Goal: Task Accomplishment & Management: Manage account settings

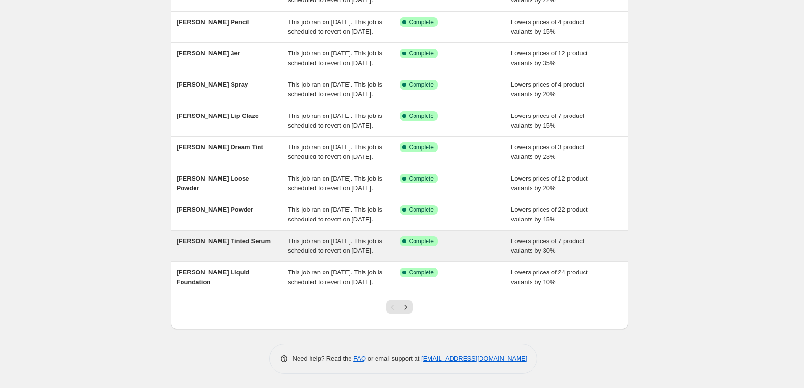
scroll to position [204, 0]
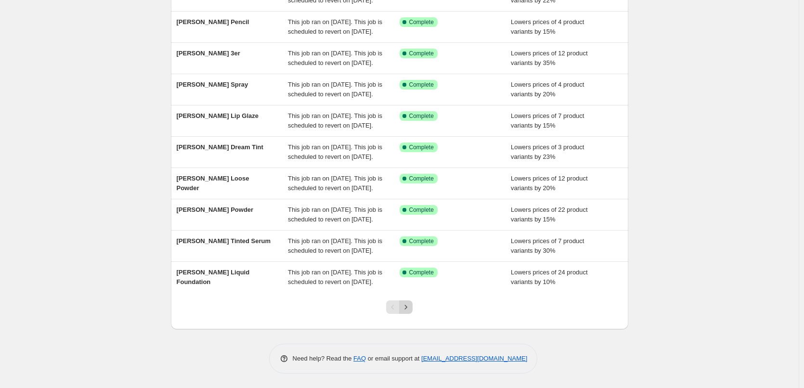
click at [406, 304] on icon "Next" at bounding box center [406, 307] width 10 height 10
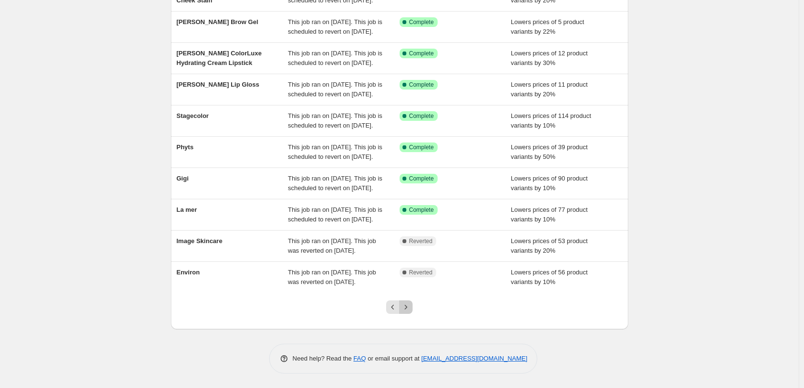
click at [406, 304] on icon "Next" at bounding box center [406, 307] width 10 height 10
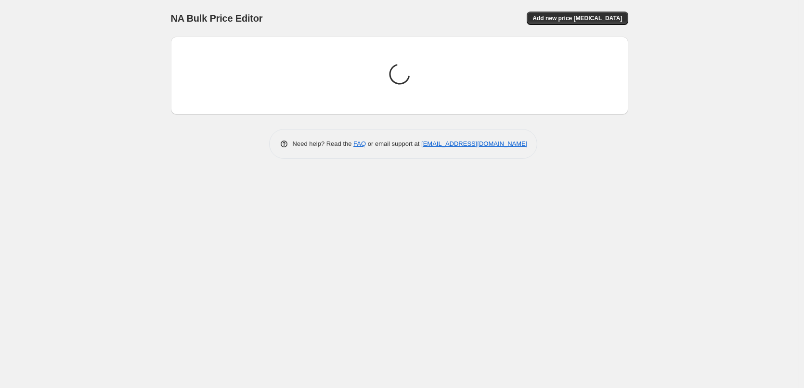
scroll to position [0, 0]
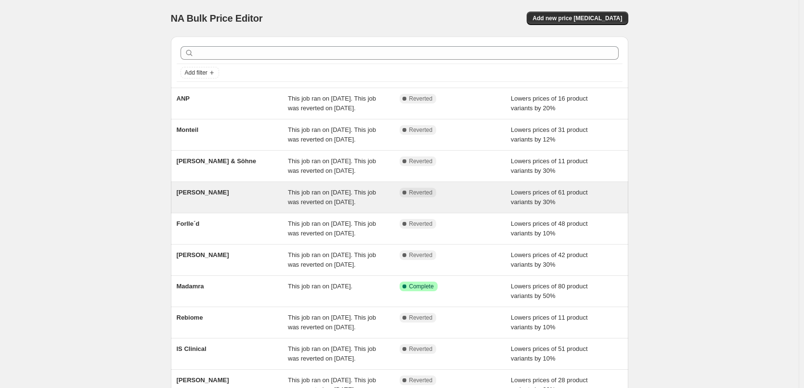
click at [203, 207] on div "[PERSON_NAME]" at bounding box center [233, 197] width 112 height 19
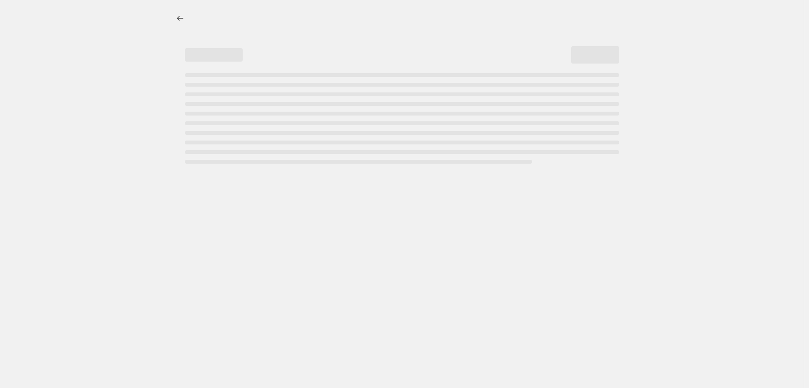
select select "percentage"
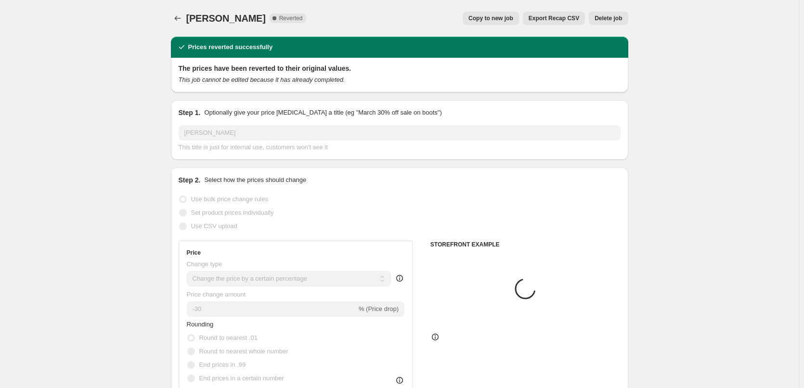
click at [507, 15] on span "Copy to new job" at bounding box center [491, 18] width 45 height 8
select select "percentage"
select select "vendor"
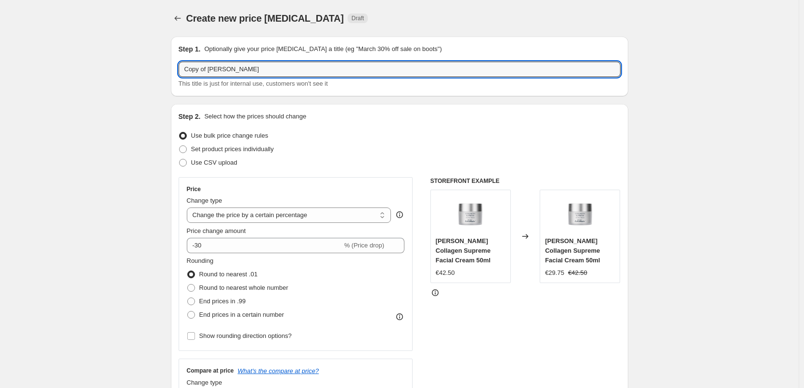
drag, startPoint x: 209, startPoint y: 70, endPoint x: 138, endPoint y: 77, distance: 71.6
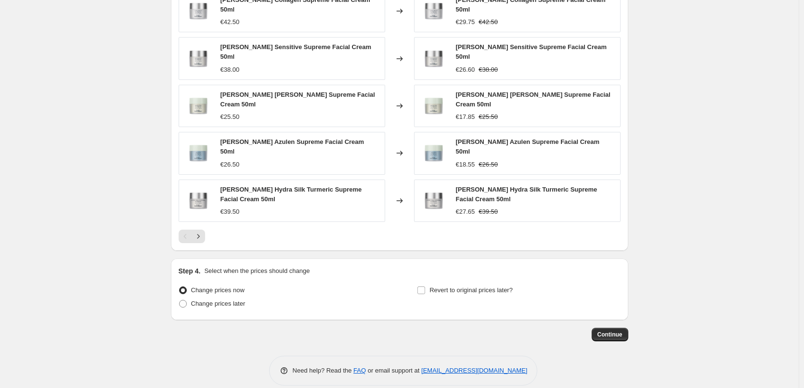
type input "[PERSON_NAME]"
click at [445, 270] on div "Step 4. Select when the prices should change Change prices now Change prices la…" at bounding box center [400, 289] width 442 height 46
click at [446, 287] on span "Revert to original prices later?" at bounding box center [471, 290] width 83 height 7
click at [425, 287] on input "Revert to original prices later?" at bounding box center [422, 291] width 8 height 8
checkbox input "true"
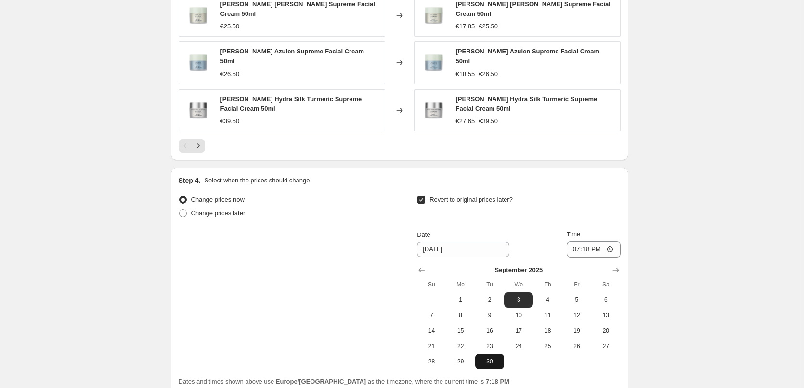
scroll to position [851, 0]
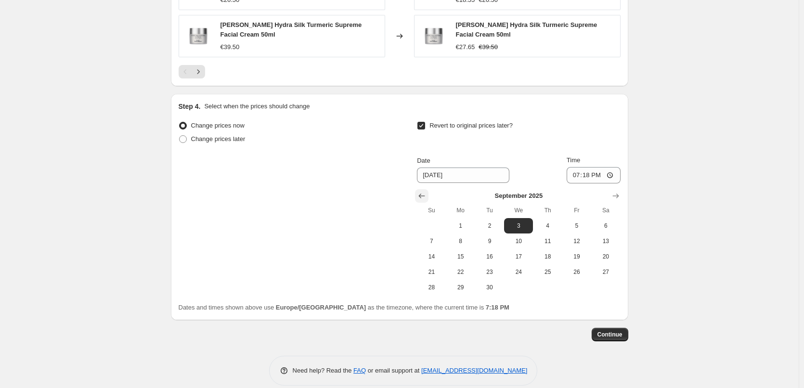
click at [427, 191] on icon "Show previous month, August 2025" at bounding box center [422, 196] width 10 height 10
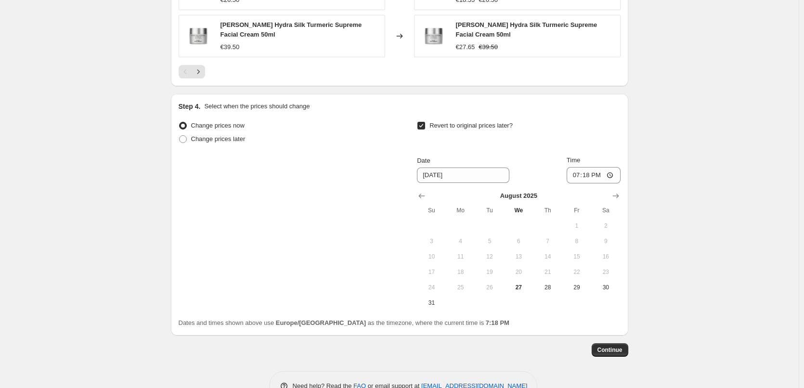
click at [552, 284] on span "28" at bounding box center [547, 288] width 21 height 8
type input "[DATE]"
click at [573, 167] on input "19:18" at bounding box center [594, 175] width 54 height 16
type input "03:00"
click at [617, 346] on span "Continue" at bounding box center [610, 350] width 25 height 8
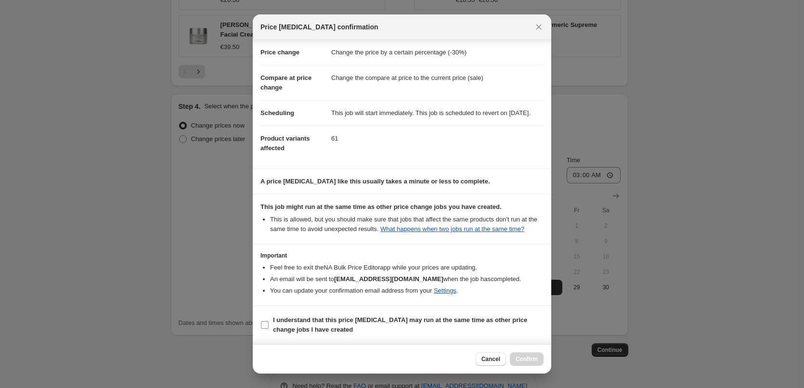
scroll to position [27, 0]
click at [296, 317] on b "I understand that this price [MEDICAL_DATA] may run at the same time as other p…" at bounding box center [400, 324] width 254 height 17
click at [269, 321] on input "I understand that this price [MEDICAL_DATA] may run at the same time as other p…" at bounding box center [265, 325] width 8 height 8
checkbox input "true"
click at [523, 361] on span "Confirm" at bounding box center [527, 359] width 22 height 8
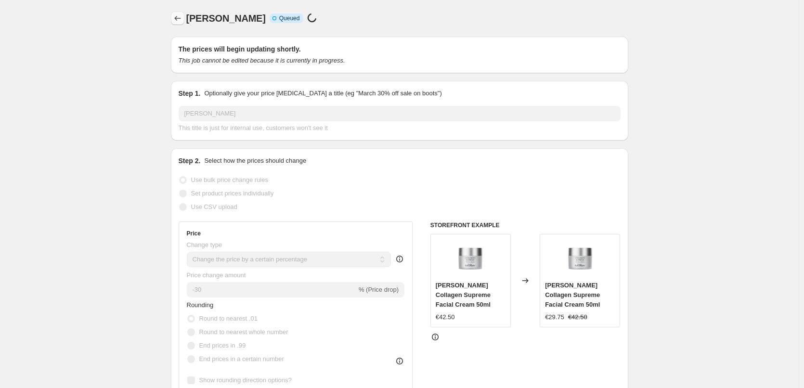
click at [183, 18] on icon "Price change jobs" at bounding box center [178, 18] width 10 height 10
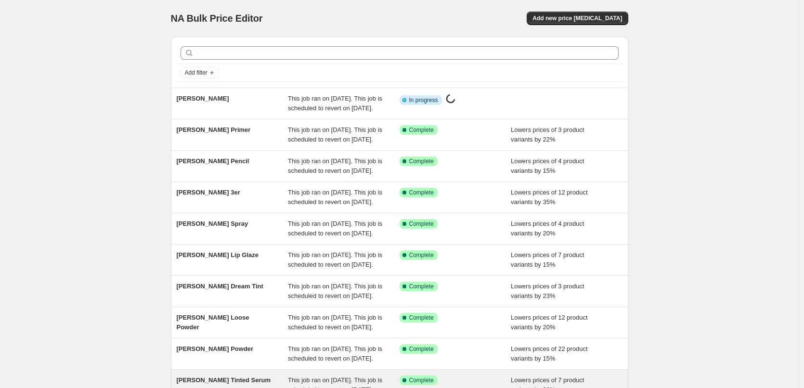
scroll to position [204, 0]
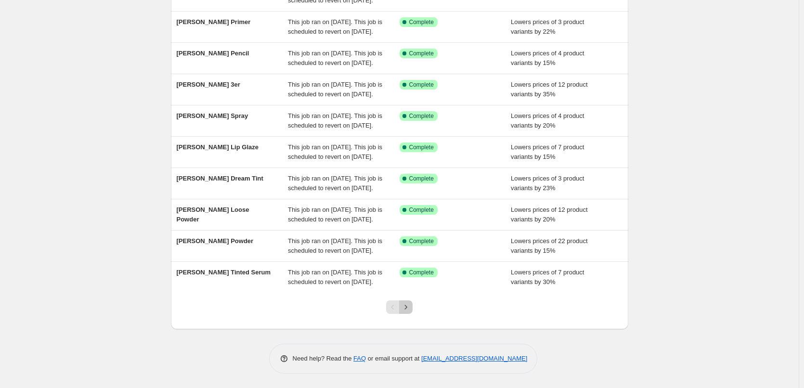
click at [410, 304] on icon "Next" at bounding box center [406, 307] width 10 height 10
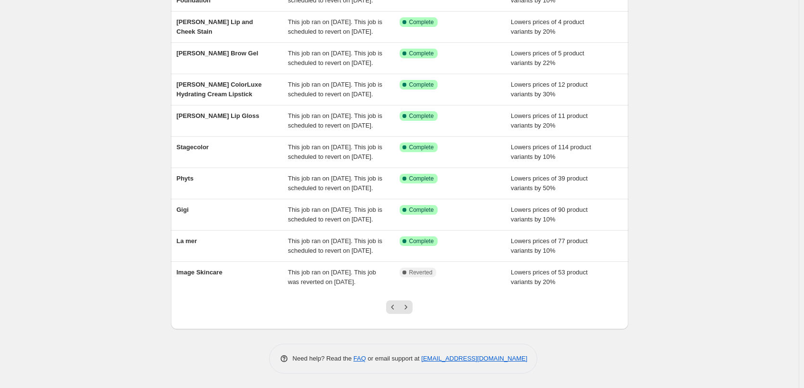
click at [411, 304] on icon "Next" at bounding box center [406, 307] width 10 height 10
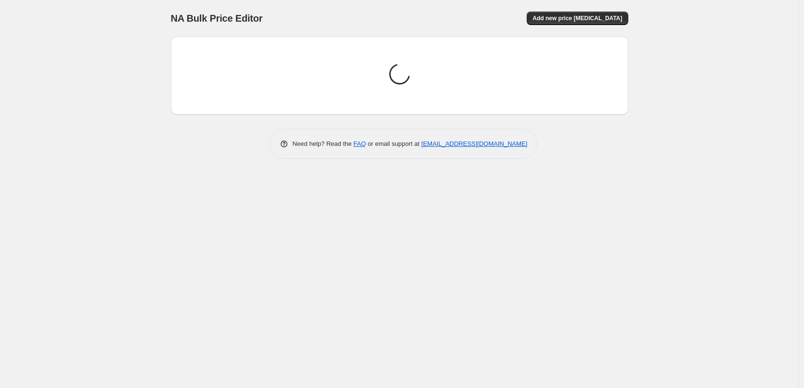
scroll to position [0, 0]
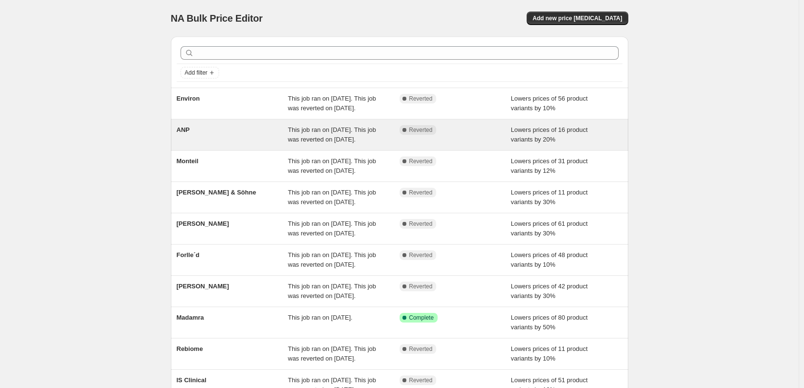
click at [193, 140] on div "ANP" at bounding box center [233, 134] width 112 height 19
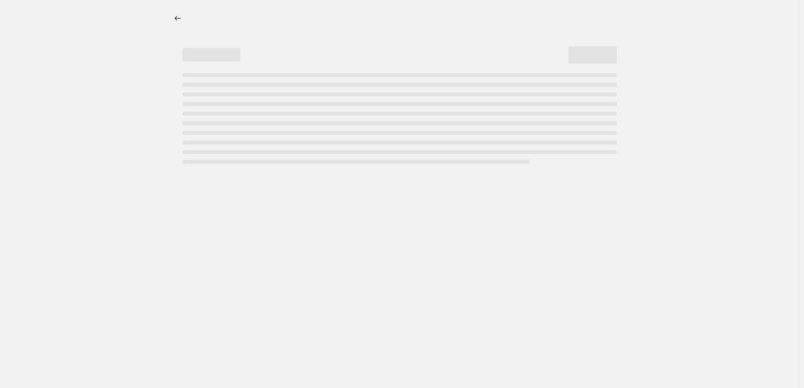
select select "percentage"
select select "vendor"
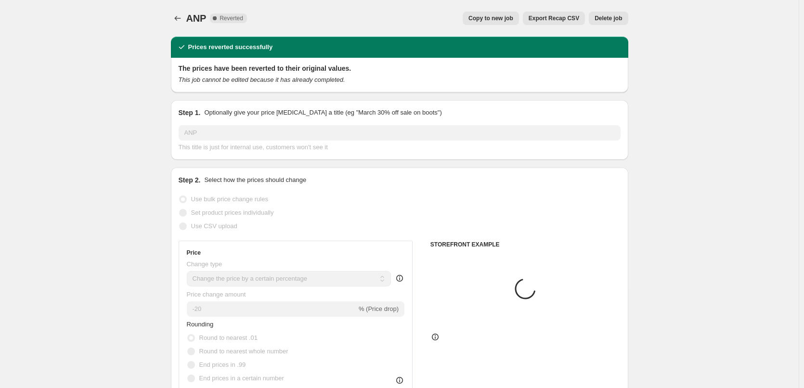
click at [519, 26] on div "ANP. This page is ready ANP Complete Reverted Copy to new job Export Recap CSV …" at bounding box center [400, 18] width 458 height 37
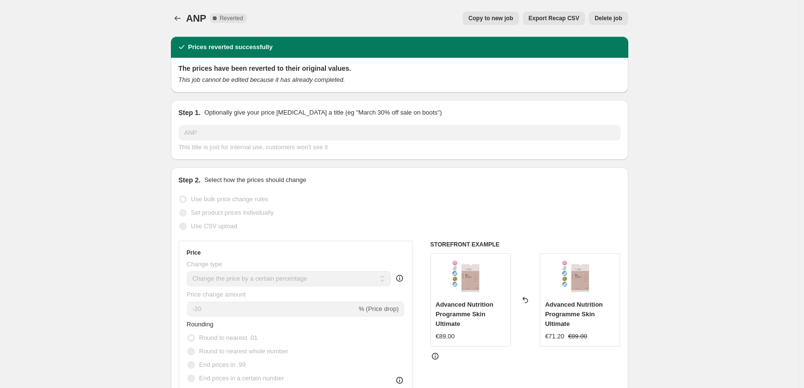
click at [513, 22] on span "Copy to new job" at bounding box center [491, 18] width 45 height 8
select select "percentage"
select select "vendor"
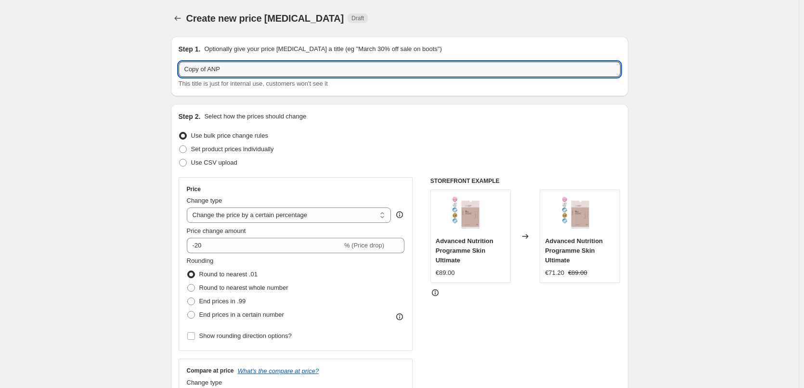
drag, startPoint x: 211, startPoint y: 71, endPoint x: 150, endPoint y: 71, distance: 60.7
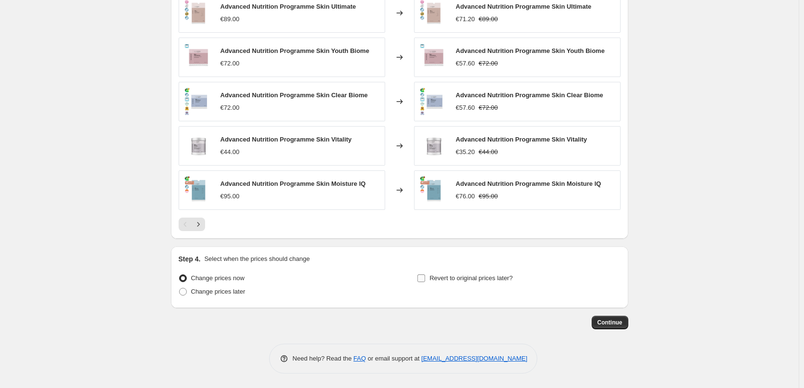
type input "ANP"
click at [487, 278] on span "Revert to original prices later?" at bounding box center [471, 278] width 83 height 7
click at [425, 278] on input "Revert to original prices later?" at bounding box center [422, 279] width 8 height 8
checkbox input "true"
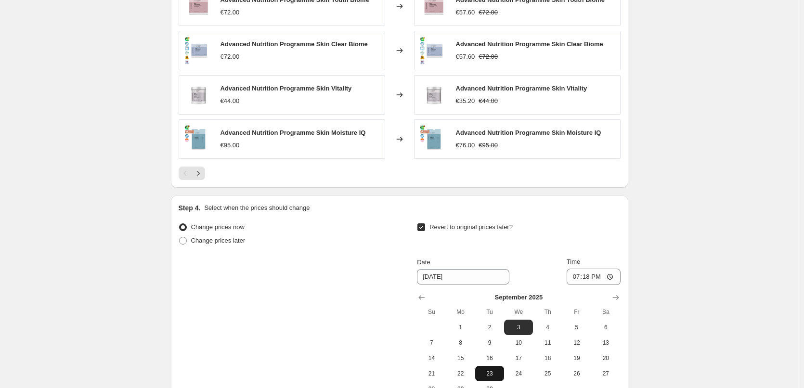
scroll to position [848, 0]
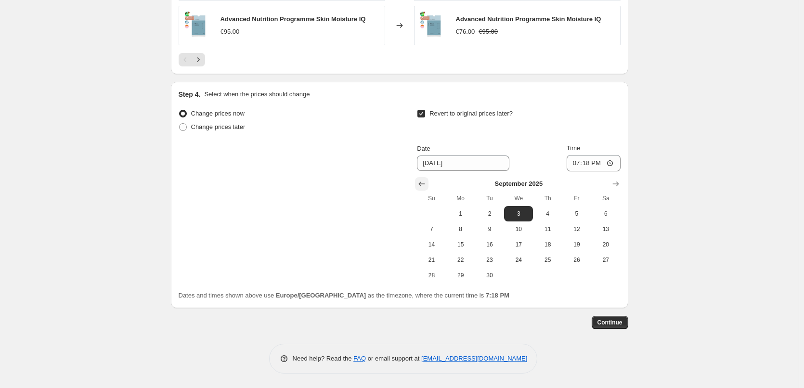
click at [424, 185] on icon "Show previous month, August 2025" at bounding box center [422, 184] width 10 height 10
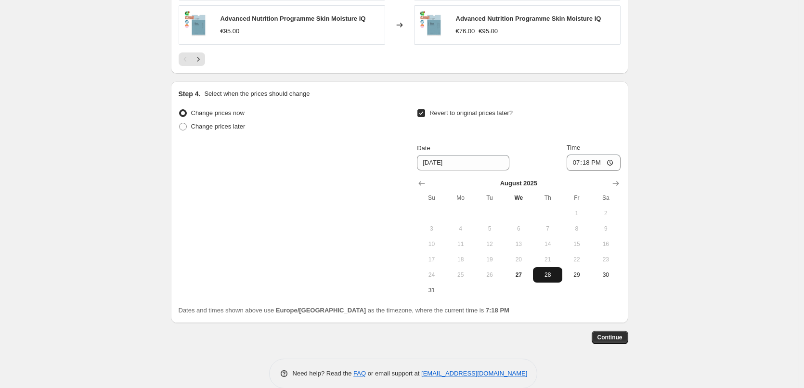
click at [557, 278] on span "28" at bounding box center [547, 275] width 21 height 8
type input "[DATE]"
click at [576, 164] on input "19:18" at bounding box center [594, 163] width 54 height 16
type input "03:00"
click at [610, 340] on span "Continue" at bounding box center [610, 338] width 25 height 8
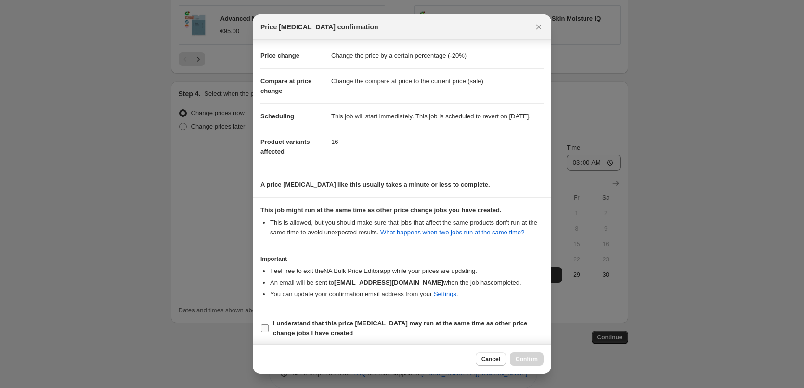
scroll to position [27, 0]
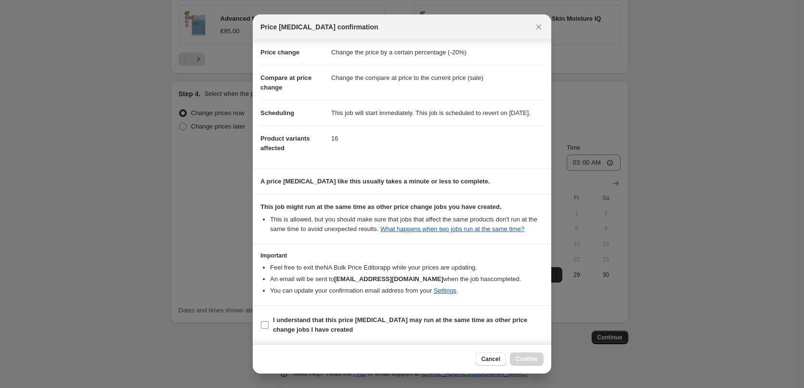
click at [318, 327] on b "I understand that this price [MEDICAL_DATA] may run at the same time as other p…" at bounding box center [400, 324] width 254 height 17
click at [269, 327] on input "I understand that this price [MEDICAL_DATA] may run at the same time as other p…" at bounding box center [265, 325] width 8 height 8
checkbox input "true"
click at [524, 360] on span "Confirm" at bounding box center [527, 359] width 22 height 8
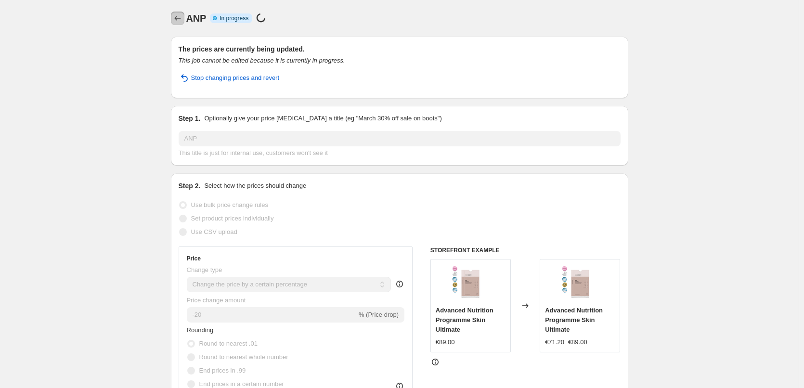
click at [181, 20] on icon "Price change jobs" at bounding box center [178, 18] width 10 height 10
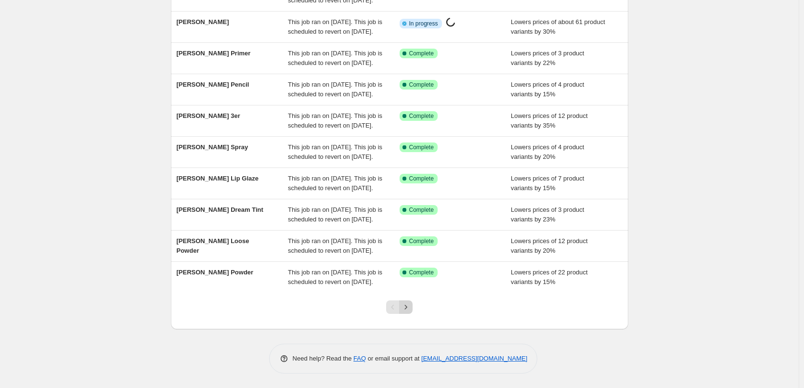
scroll to position [204, 0]
click at [406, 311] on icon "Next" at bounding box center [406, 307] width 10 height 10
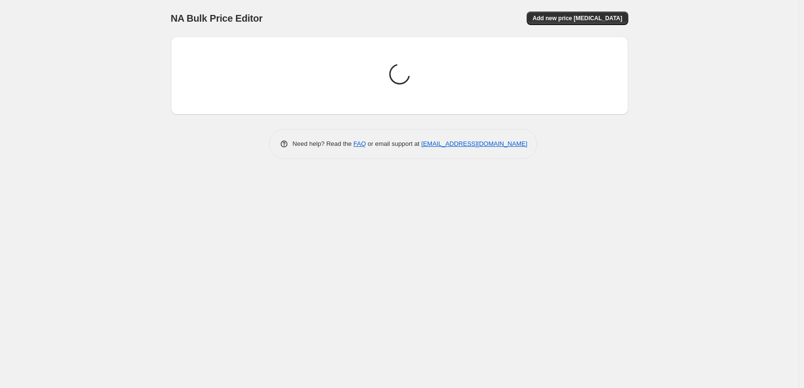
scroll to position [0, 0]
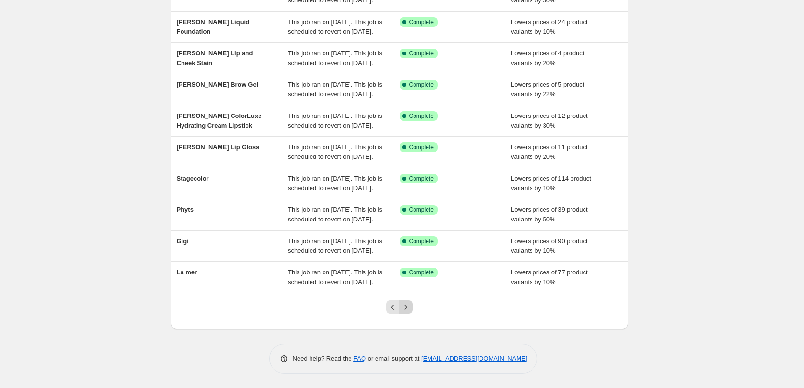
click at [407, 311] on icon "Next" at bounding box center [406, 307] width 10 height 10
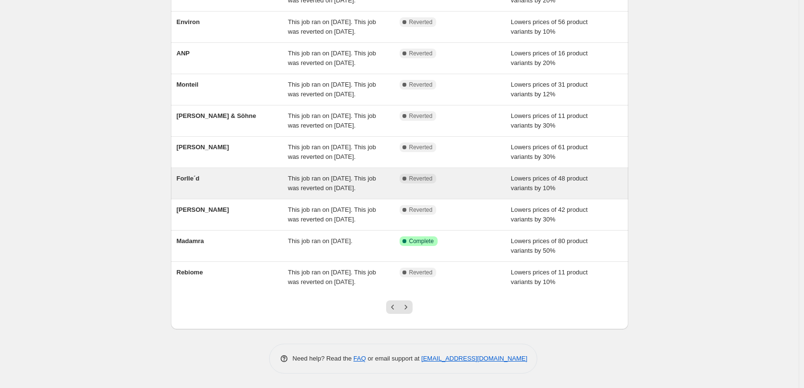
click at [209, 174] on div "Forlle´d" at bounding box center [233, 183] width 112 height 19
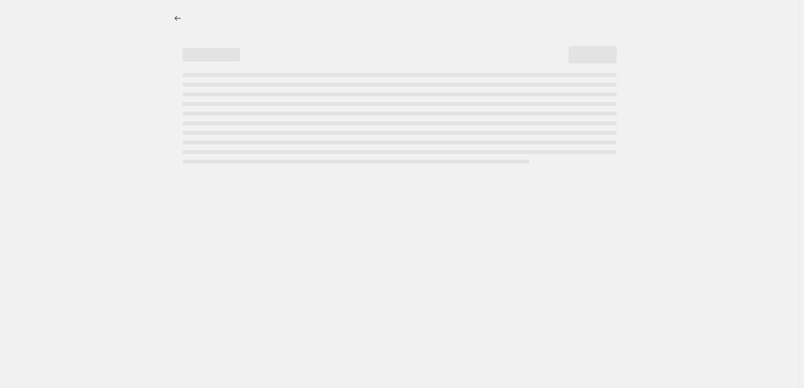
select select "percentage"
select select "remove"
select select "vendor"
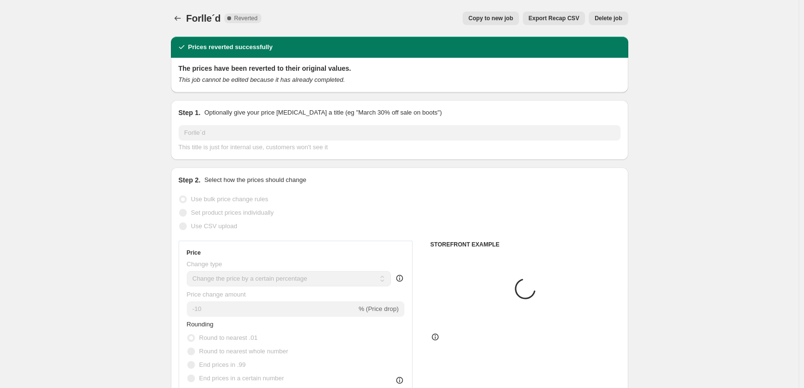
click at [495, 14] on button "Copy to new job" at bounding box center [491, 18] width 56 height 13
select select "percentage"
select select "remove"
select select "vendor"
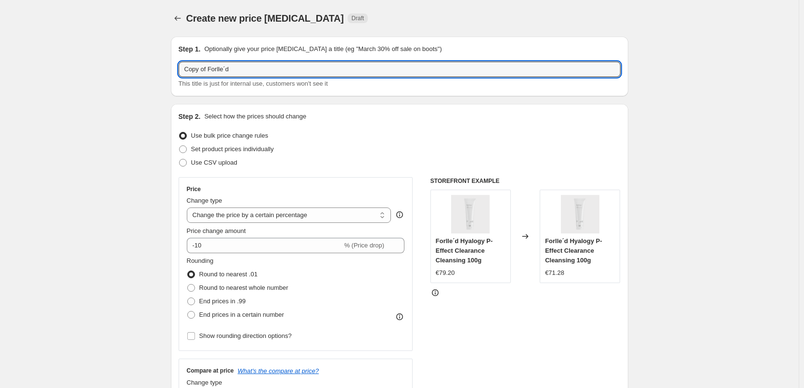
drag, startPoint x: 210, startPoint y: 68, endPoint x: 105, endPoint y: 72, distance: 105.5
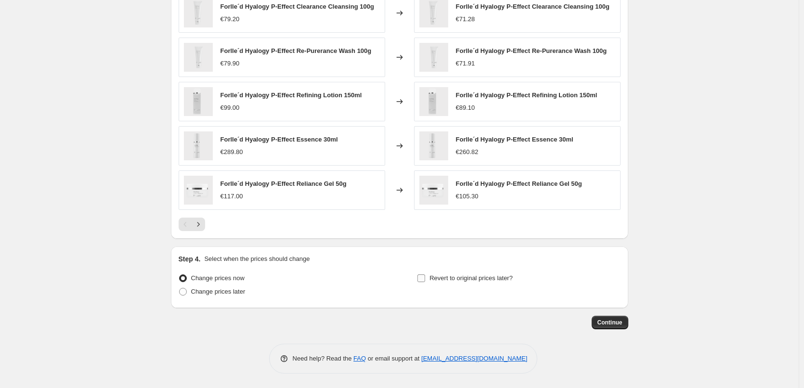
type input "Forlle´d"
click at [472, 280] on span "Revert to original prices later?" at bounding box center [471, 278] width 83 height 7
click at [425, 280] on input "Revert to original prices later?" at bounding box center [422, 279] width 8 height 8
checkbox input "true"
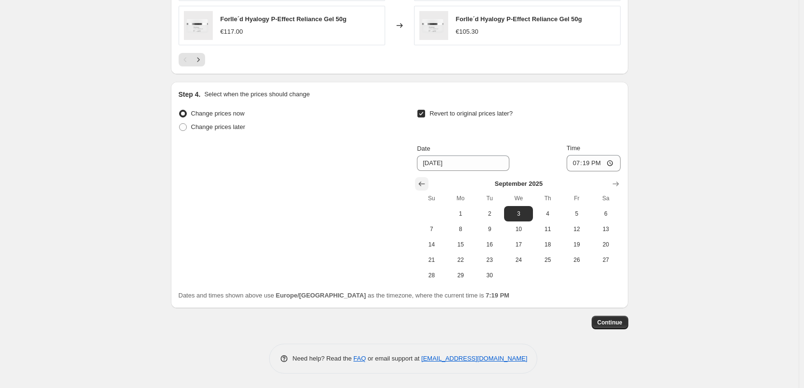
click at [419, 178] on button "Show previous month, August 2025" at bounding box center [421, 183] width 13 height 13
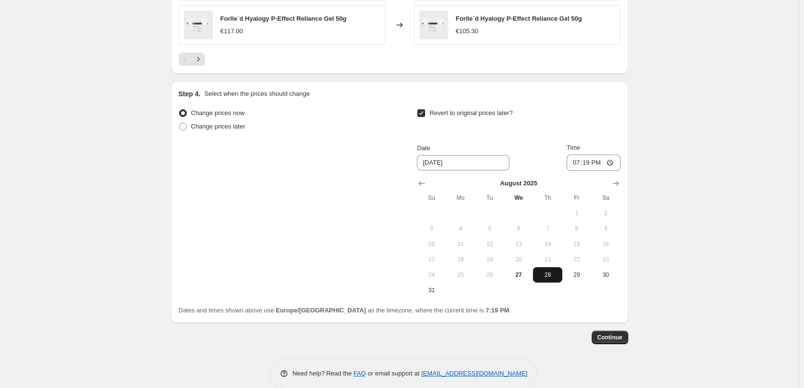
click at [548, 267] on tbody "1 2 3 4 5 6 7 8 9 10 11 12 13 14 15 16 17 18 19 20 21 22 23 24 25 26 27 28 29 3…" at bounding box center [518, 252] width 203 height 92
click at [544, 285] on td at bounding box center [547, 290] width 29 height 15
click at [550, 274] on span "28" at bounding box center [547, 275] width 21 height 8
type input "[DATE]"
click at [578, 169] on input "19:19" at bounding box center [594, 163] width 54 height 16
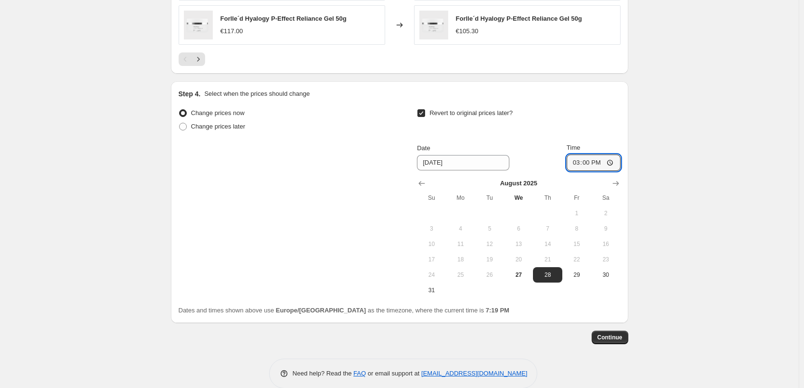
type input "03:00"
click at [613, 334] on span "Continue" at bounding box center [610, 338] width 25 height 8
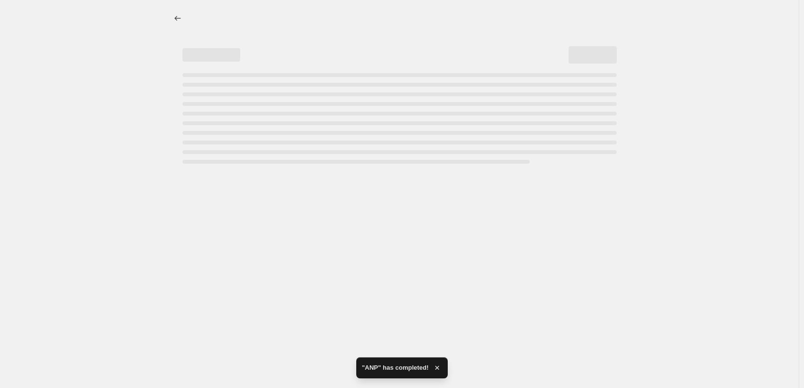
select select "percentage"
select select "remove"
select select "vendor"
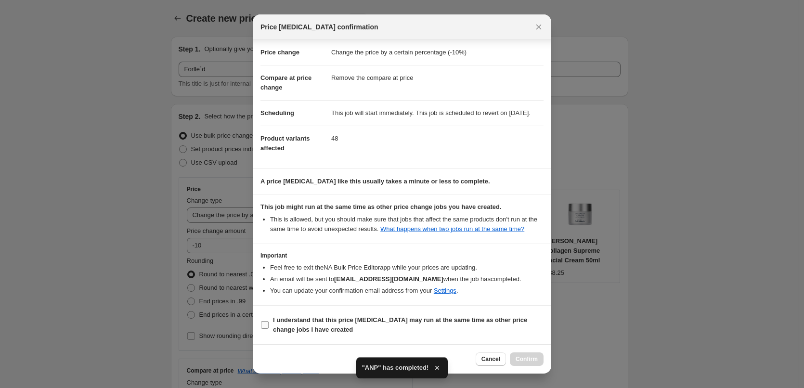
click at [309, 324] on span "I understand that this price [MEDICAL_DATA] may run at the same time as other p…" at bounding box center [408, 324] width 271 height 19
click at [269, 324] on input "I understand that this price [MEDICAL_DATA] may run at the same time as other p…" at bounding box center [265, 325] width 8 height 8
checkbox input "true"
click at [525, 358] on span "Confirm" at bounding box center [527, 359] width 22 height 8
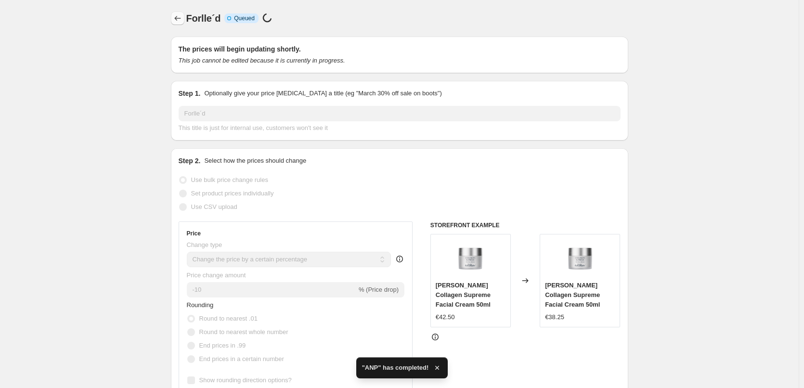
click at [179, 19] on icon "Price change jobs" at bounding box center [178, 18] width 10 height 10
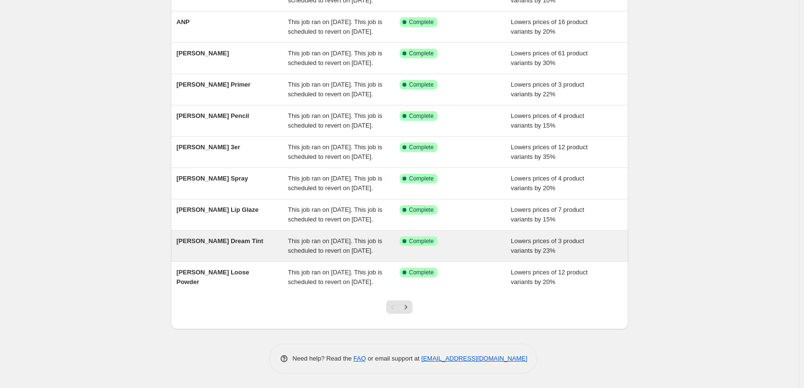
scroll to position [204, 0]
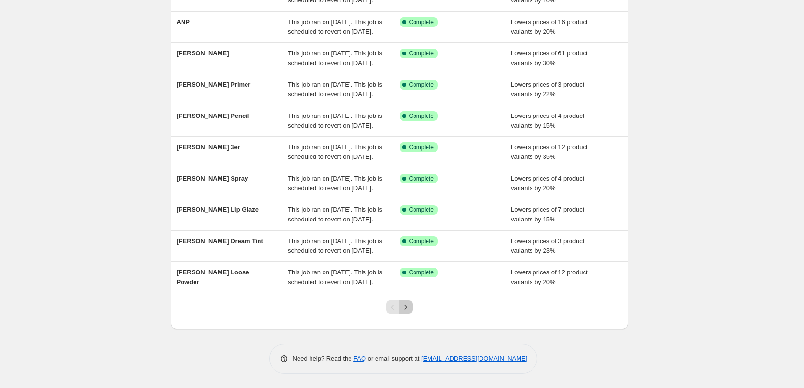
click at [411, 313] on button "Next" at bounding box center [405, 307] width 13 height 13
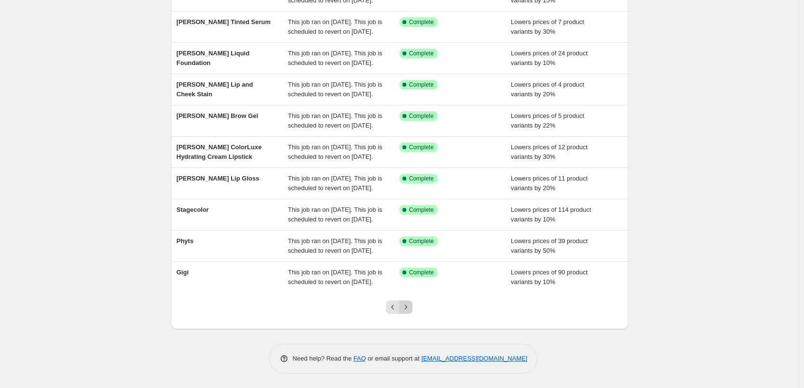
click at [411, 307] on icon "Next" at bounding box center [406, 307] width 10 height 10
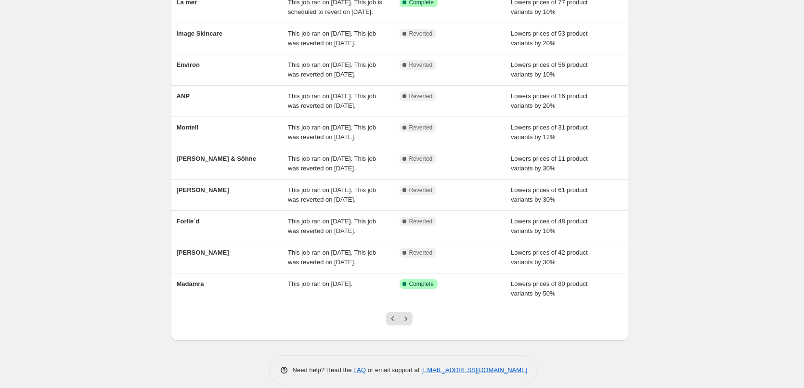
scroll to position [195, 0]
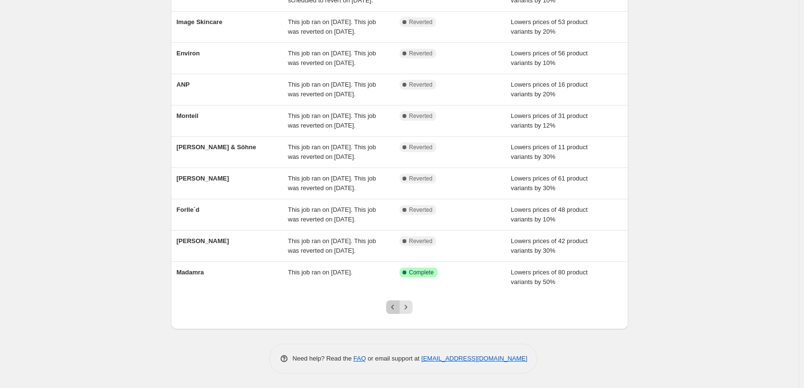
click at [393, 305] on icon "Previous" at bounding box center [393, 307] width 10 height 10
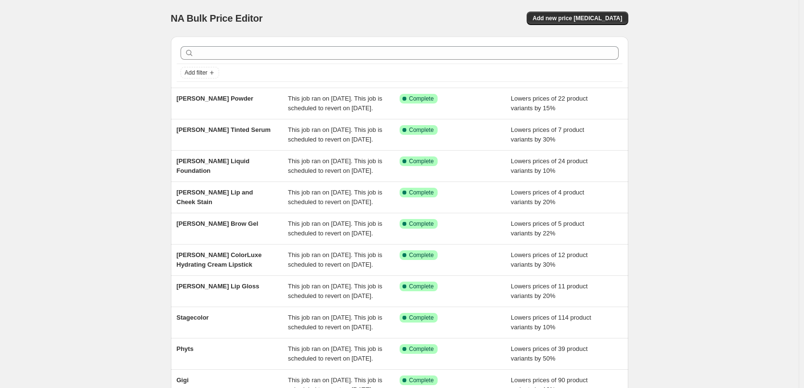
scroll to position [204, 0]
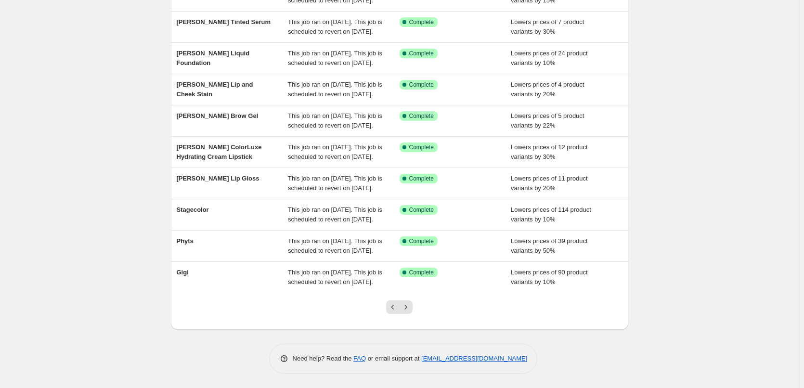
click at [393, 305] on icon "Previous" at bounding box center [393, 307] width 10 height 10
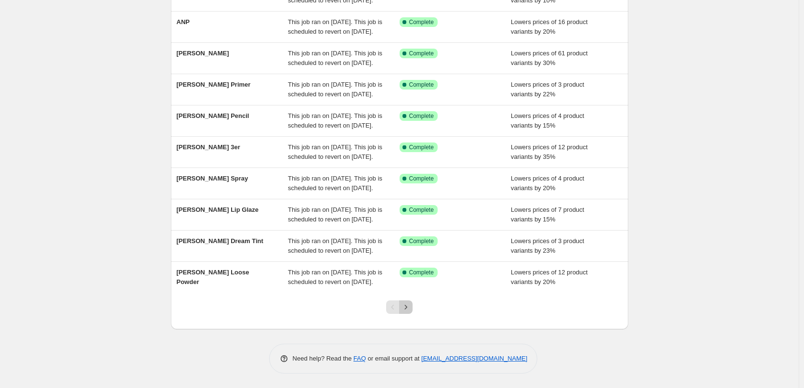
click at [411, 311] on icon "Next" at bounding box center [406, 307] width 10 height 10
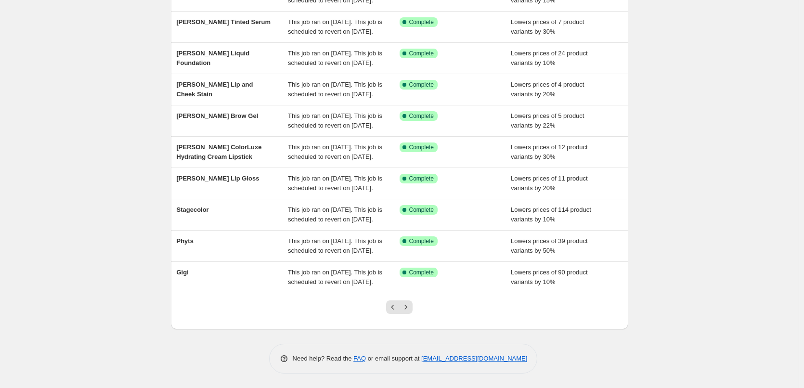
click at [411, 311] on icon "Next" at bounding box center [406, 307] width 10 height 10
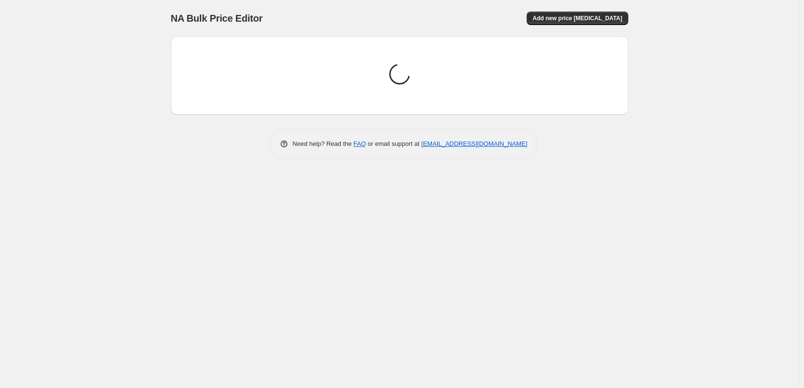
scroll to position [0, 0]
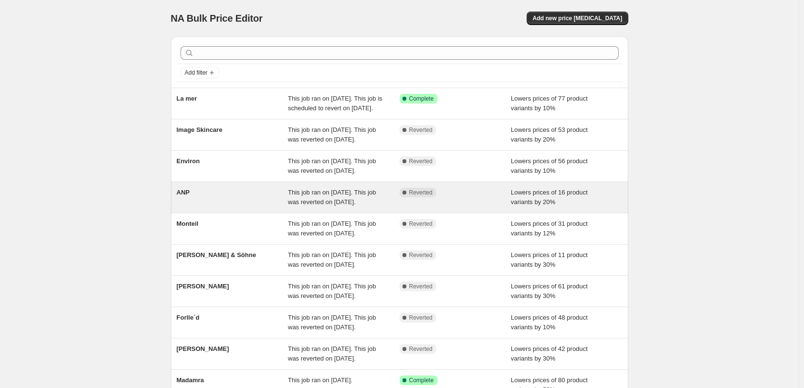
click at [176, 213] on div "ANP This job ran on August 26, 2025. This job was reverted on August 27, 2025. …" at bounding box center [400, 197] width 458 height 31
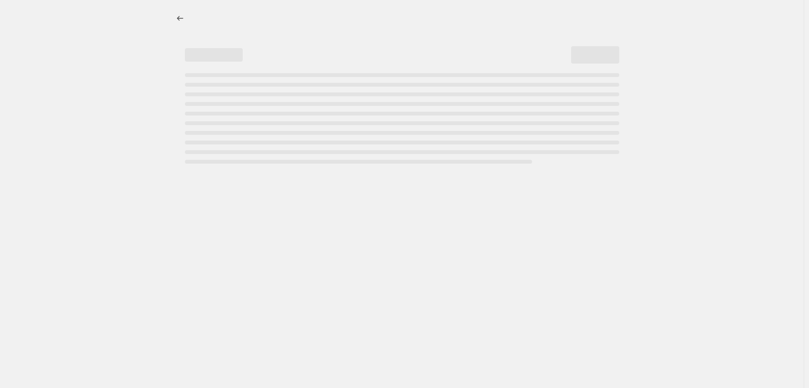
select select "percentage"
select select "vendor"
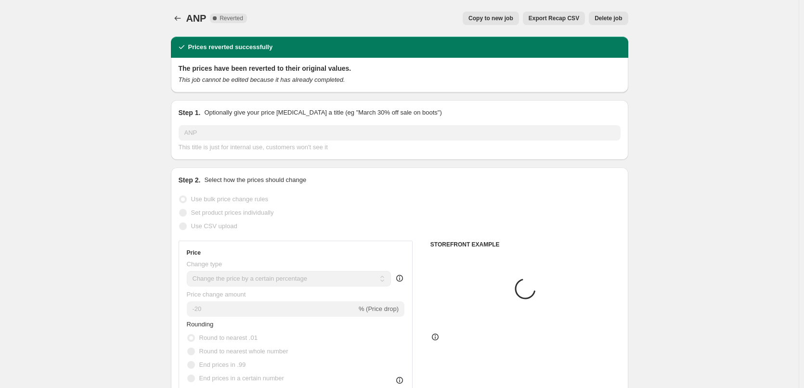
click at [609, 18] on span "Delete job" at bounding box center [608, 18] width 27 height 8
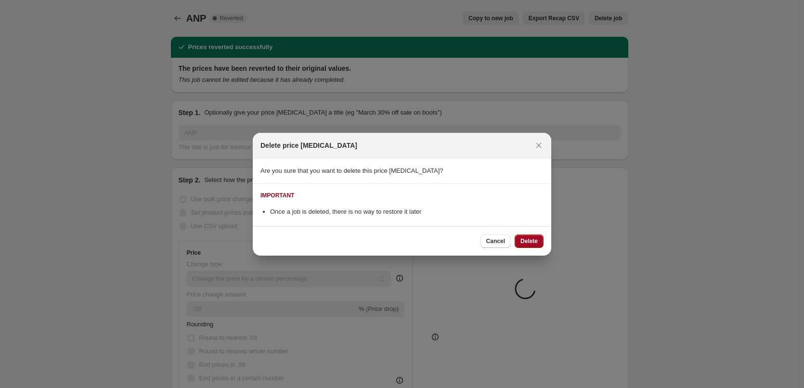
click at [538, 238] on button "Delete" at bounding box center [529, 241] width 29 height 13
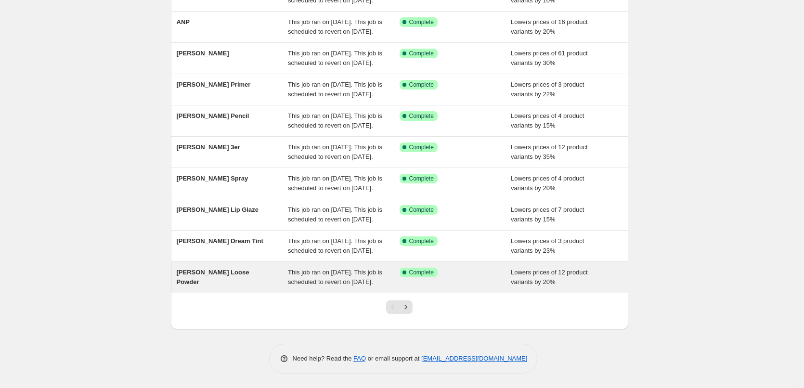
scroll to position [204, 0]
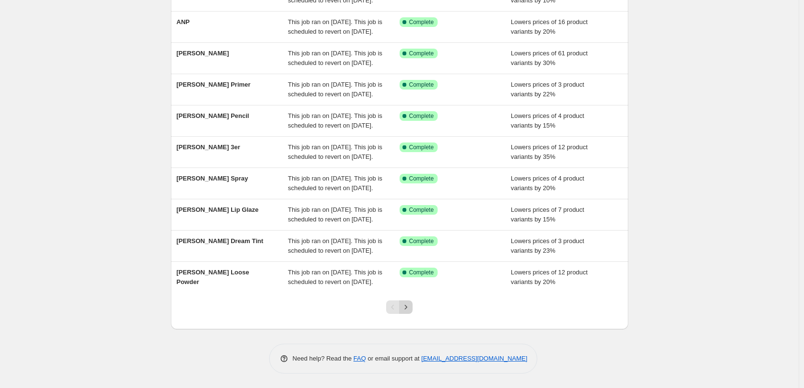
click at [409, 306] on icon "Next" at bounding box center [406, 307] width 10 height 10
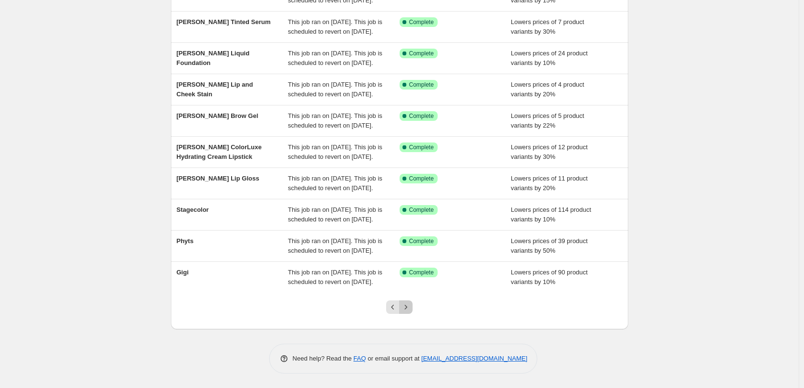
click at [409, 306] on icon "Next" at bounding box center [406, 307] width 10 height 10
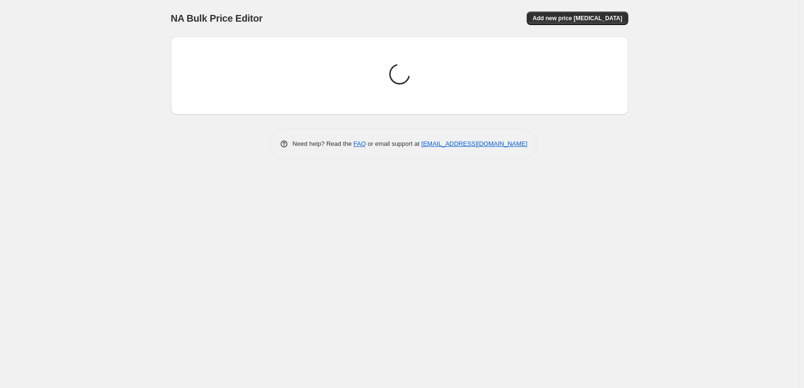
scroll to position [0, 0]
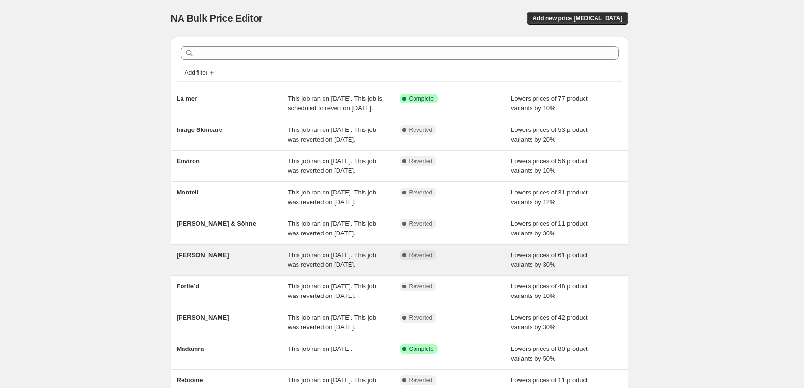
click at [200, 270] on div "[PERSON_NAME]" at bounding box center [233, 259] width 112 height 19
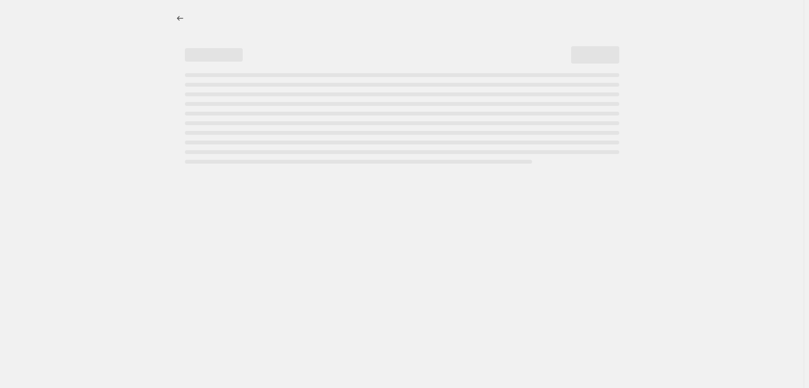
select select "percentage"
select select "vendor"
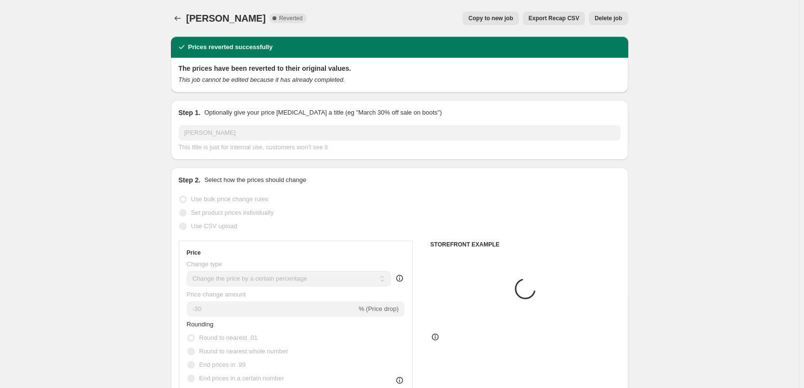
click at [617, 21] on span "Delete job" at bounding box center [608, 18] width 27 height 8
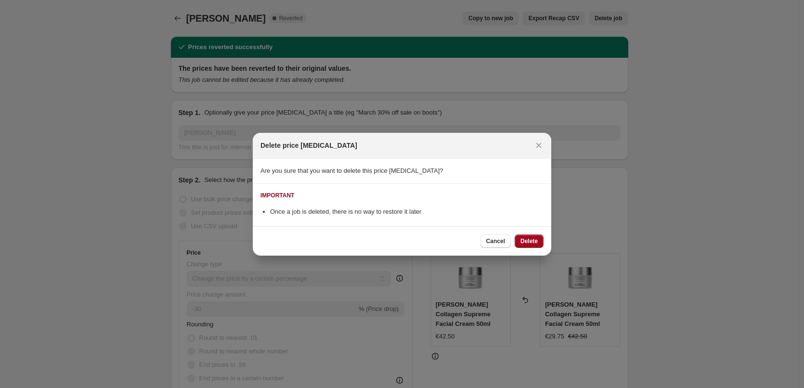
click at [534, 238] on span "Delete" at bounding box center [529, 241] width 17 height 8
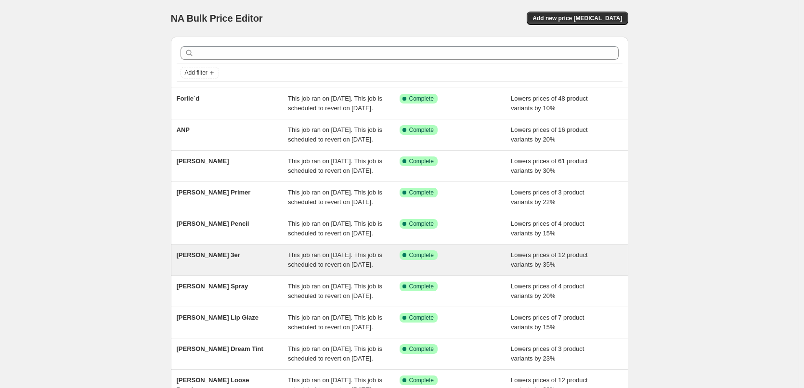
scroll to position [204, 0]
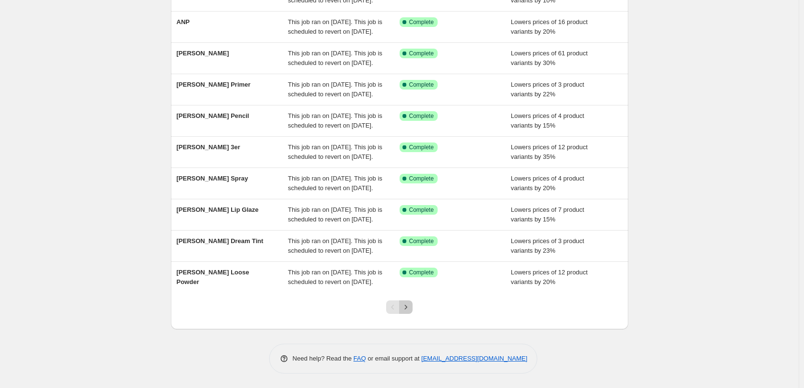
click at [411, 310] on icon "Next" at bounding box center [406, 307] width 10 height 10
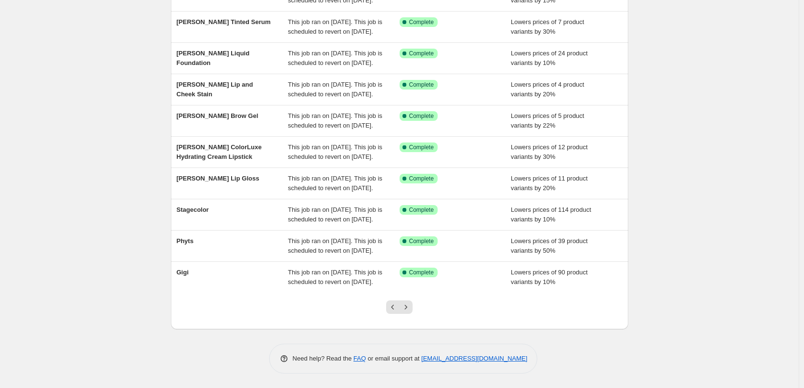
click at [411, 310] on icon "Next" at bounding box center [406, 307] width 10 height 10
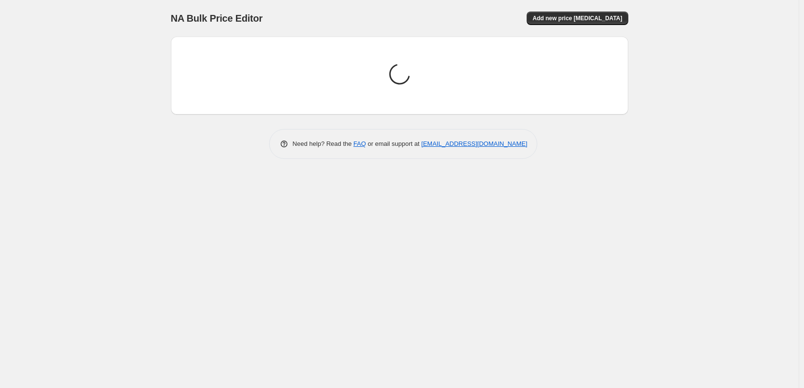
scroll to position [0, 0]
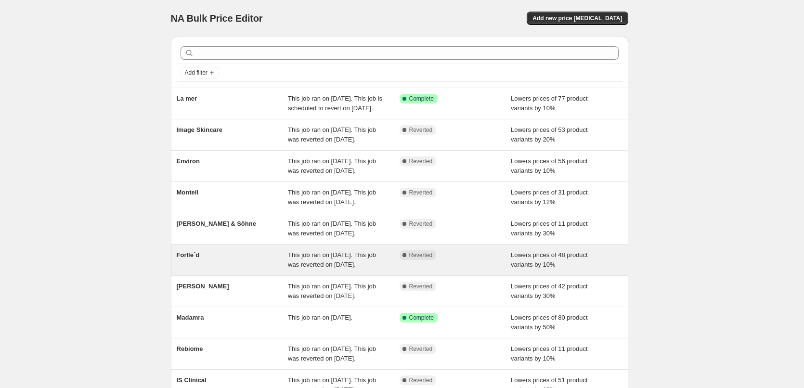
click at [193, 270] on div "Forlle´d" at bounding box center [233, 259] width 112 height 19
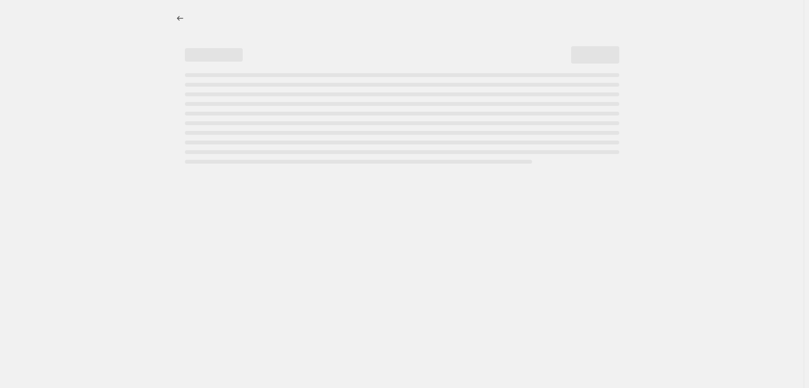
select select "percentage"
select select "remove"
select select "vendor"
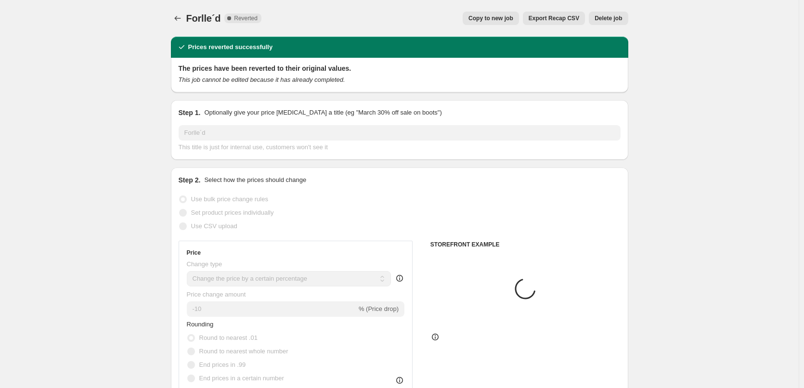
click at [615, 18] on span "Delete job" at bounding box center [608, 18] width 27 height 8
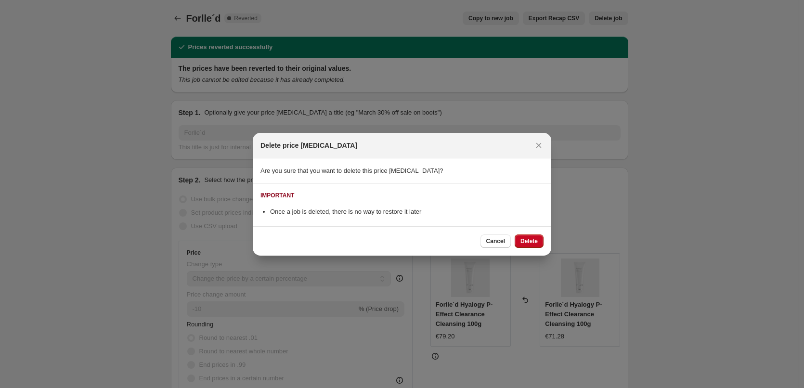
click at [545, 240] on div "Cancel Delete" at bounding box center [402, 240] width 299 height 29
click at [536, 239] on span "Delete" at bounding box center [529, 241] width 17 height 8
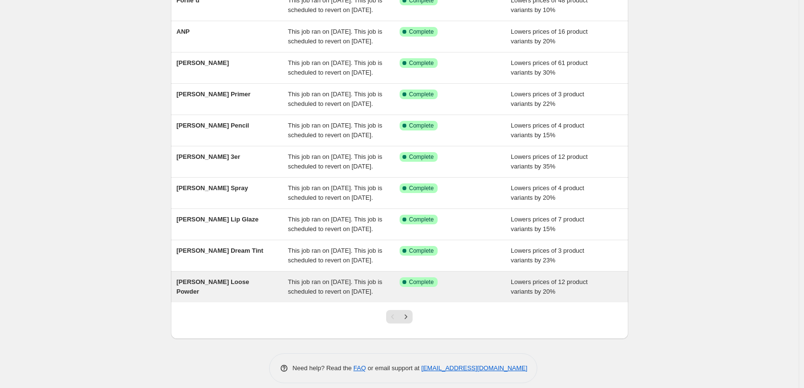
scroll to position [204, 0]
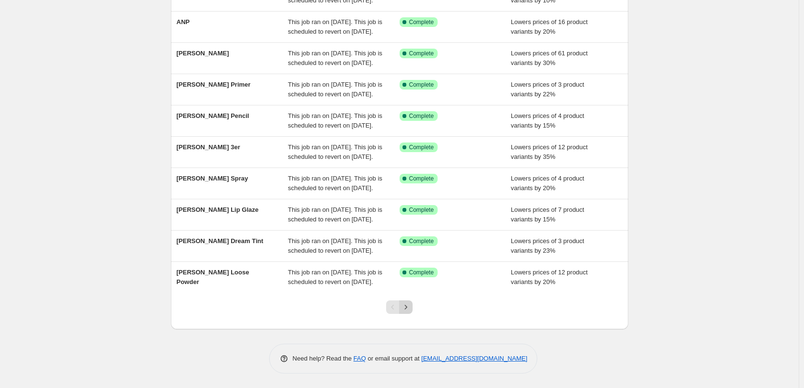
click at [409, 313] on button "Next" at bounding box center [405, 307] width 13 height 13
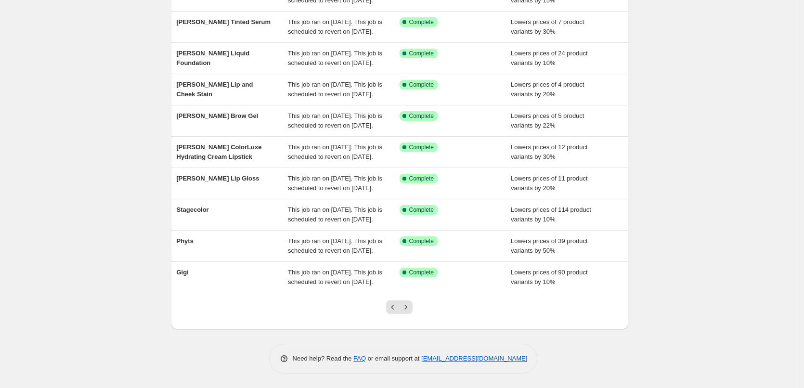
click at [409, 313] on button "Next" at bounding box center [405, 307] width 13 height 13
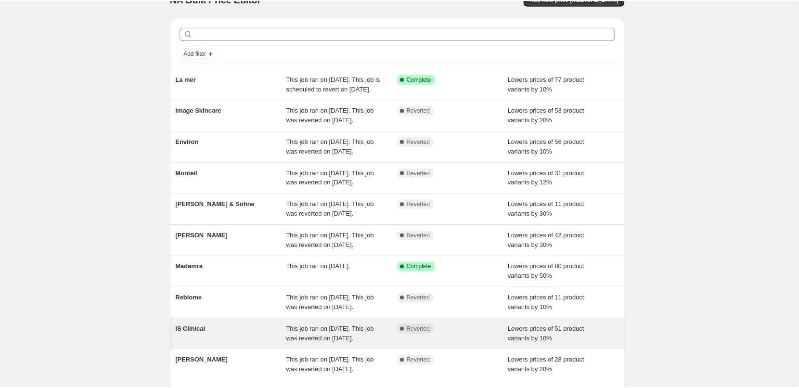
scroll to position [0, 0]
